Goal: Information Seeking & Learning: Understand process/instructions

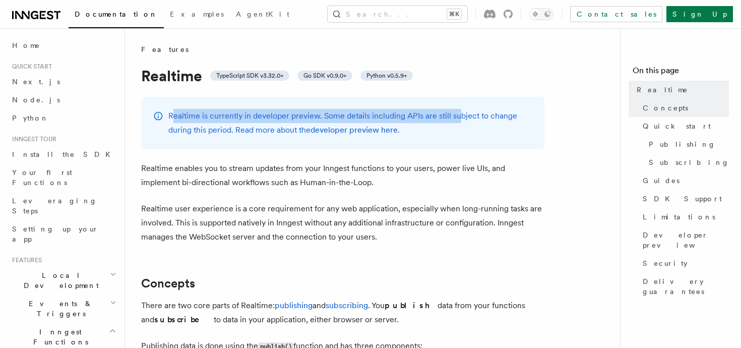
drag, startPoint x: 173, startPoint y: 115, endPoint x: 458, endPoint y: 124, distance: 285.0
click at [458, 124] on p "Realtime is currently in developer preview. Some details including APIs are sti…" at bounding box center [350, 123] width 364 height 28
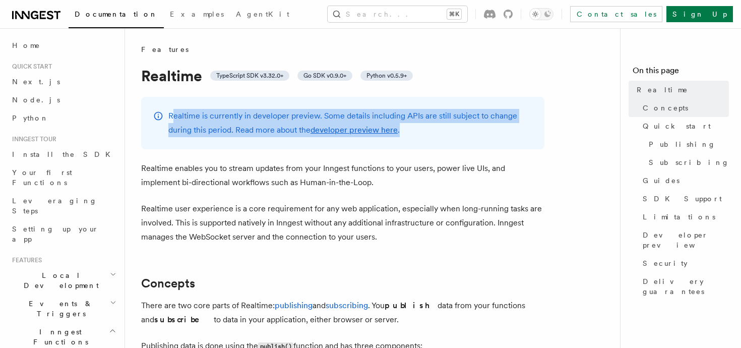
click at [458, 124] on p "Realtime is currently in developer preview. Some details including APIs are sti…" at bounding box center [350, 123] width 364 height 28
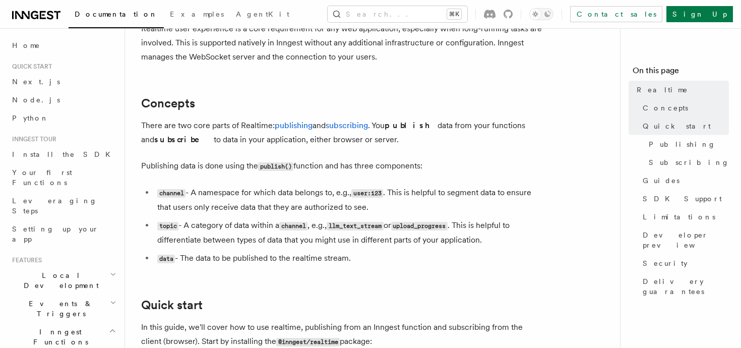
scroll to position [181, 0]
click at [348, 126] on link "subscribing" at bounding box center [347, 125] width 42 height 10
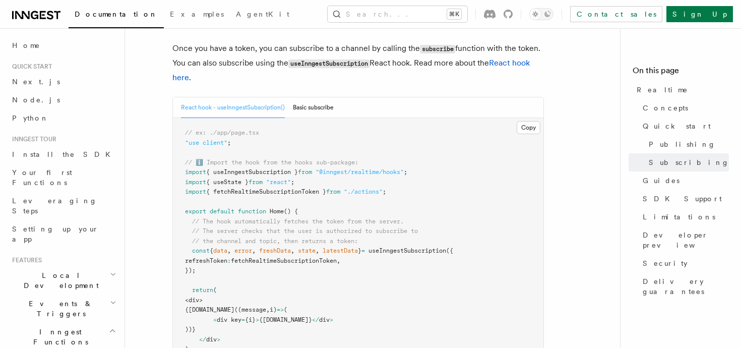
scroll to position [1550, 0]
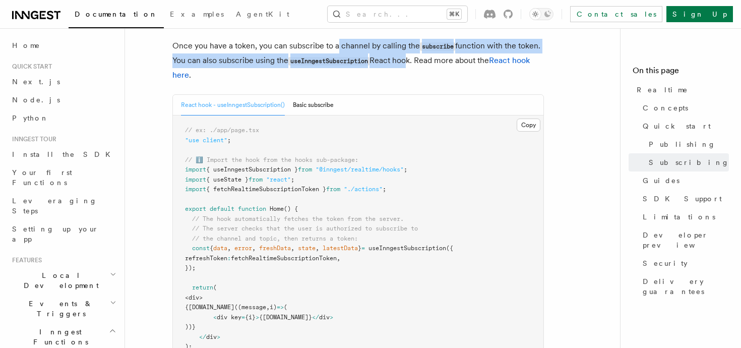
drag, startPoint x: 337, startPoint y: 52, endPoint x: 409, endPoint y: 68, distance: 73.3
click at [409, 68] on p "Once you have a token, you can subscribe to a channel by calling the subscribe …" at bounding box center [358, 60] width 372 height 43
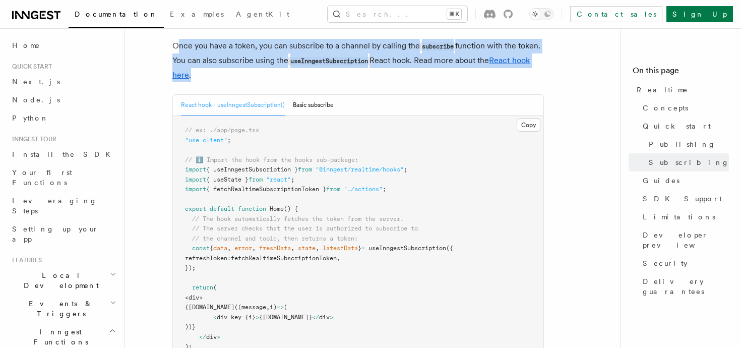
drag, startPoint x: 204, startPoint y: 75, endPoint x: 175, endPoint y: 52, distance: 36.2
click at [175, 52] on p "Once you have a token, you can subscribe to a channel by calling the subscribe …" at bounding box center [358, 60] width 372 height 43
drag, startPoint x: 172, startPoint y: 49, endPoint x: 203, endPoint y: 77, distance: 41.8
click at [203, 77] on p "Once you have a token, you can subscribe to a channel by calling the subscribe …" at bounding box center [358, 60] width 372 height 43
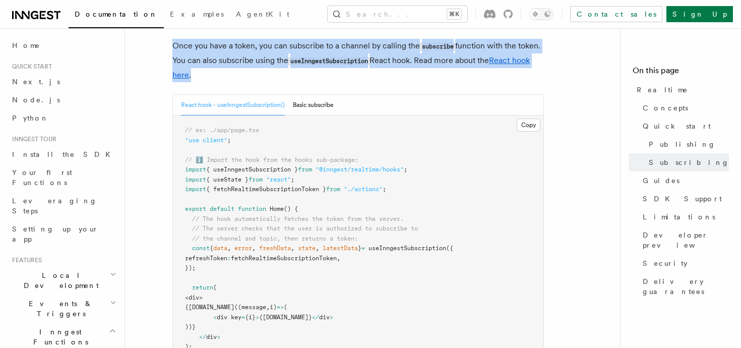
click at [203, 77] on p "Once you have a token, you can subscribe to a channel by calling the subscribe …" at bounding box center [358, 60] width 372 height 43
drag, startPoint x: 203, startPoint y: 77, endPoint x: 173, endPoint y: 48, distance: 41.7
click at [173, 48] on p "Once you have a token, you can subscribe to a channel by calling the subscribe …" at bounding box center [358, 60] width 372 height 43
drag, startPoint x: 173, startPoint y: 48, endPoint x: 193, endPoint y: 75, distance: 33.2
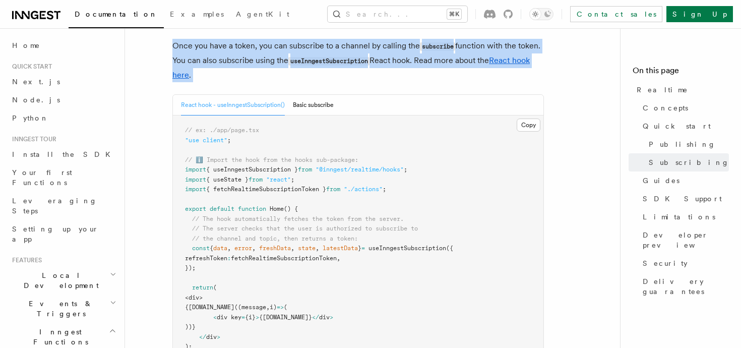
click at [193, 75] on p "Once you have a token, you can subscribe to a channel by calling the subscribe …" at bounding box center [358, 60] width 372 height 43
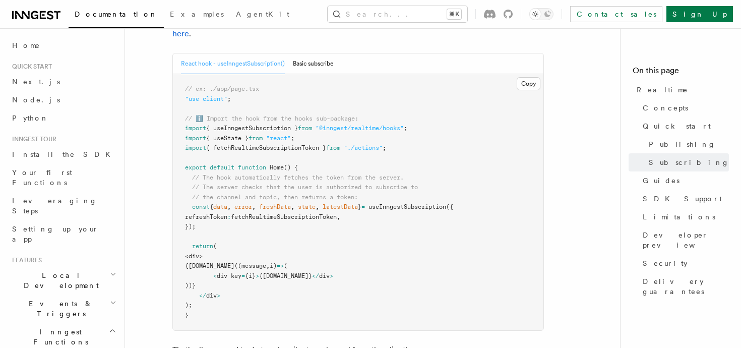
scroll to position [1593, 0]
